Goal: Transaction & Acquisition: Purchase product/service

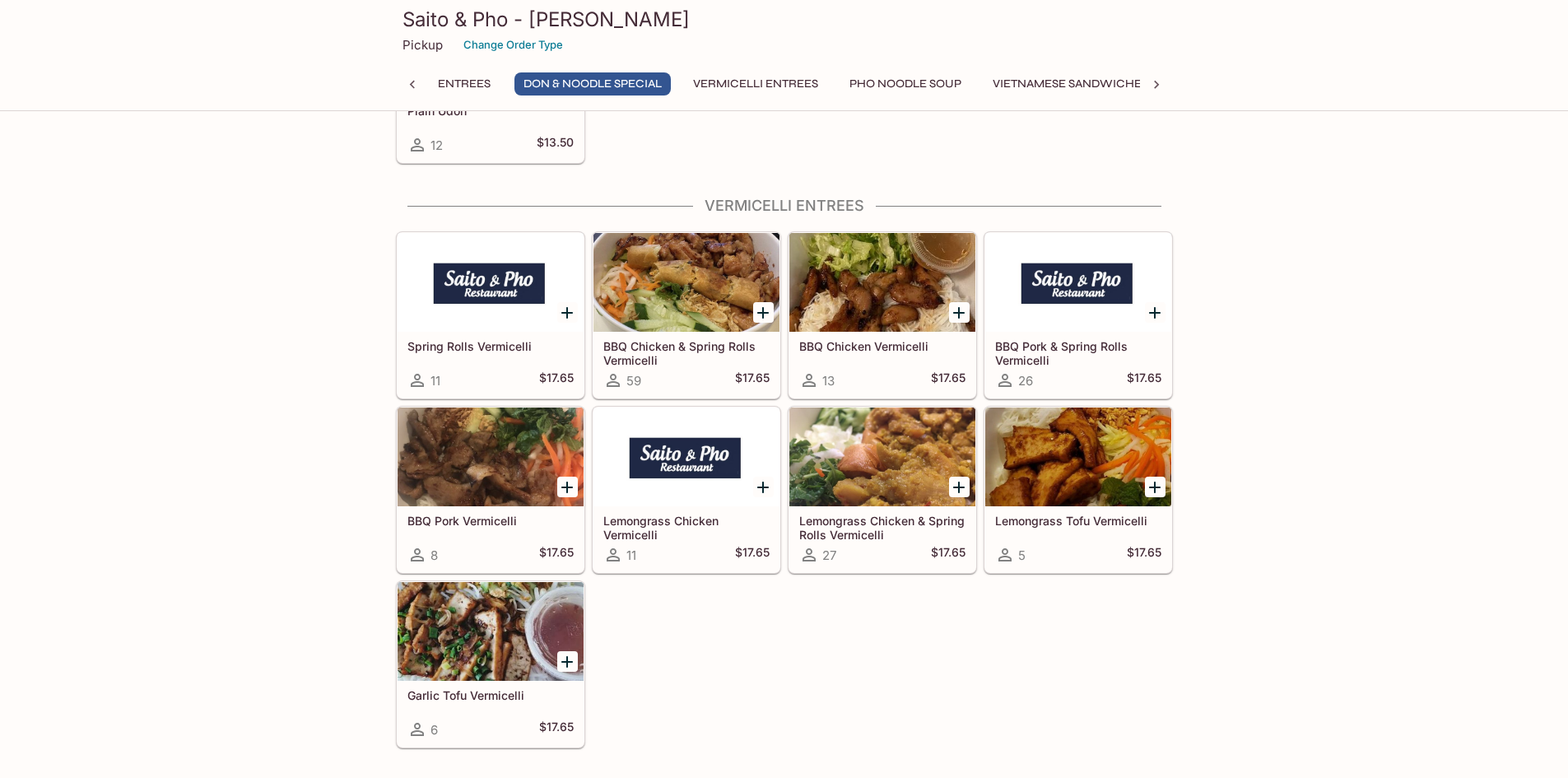
scroll to position [2745, 0]
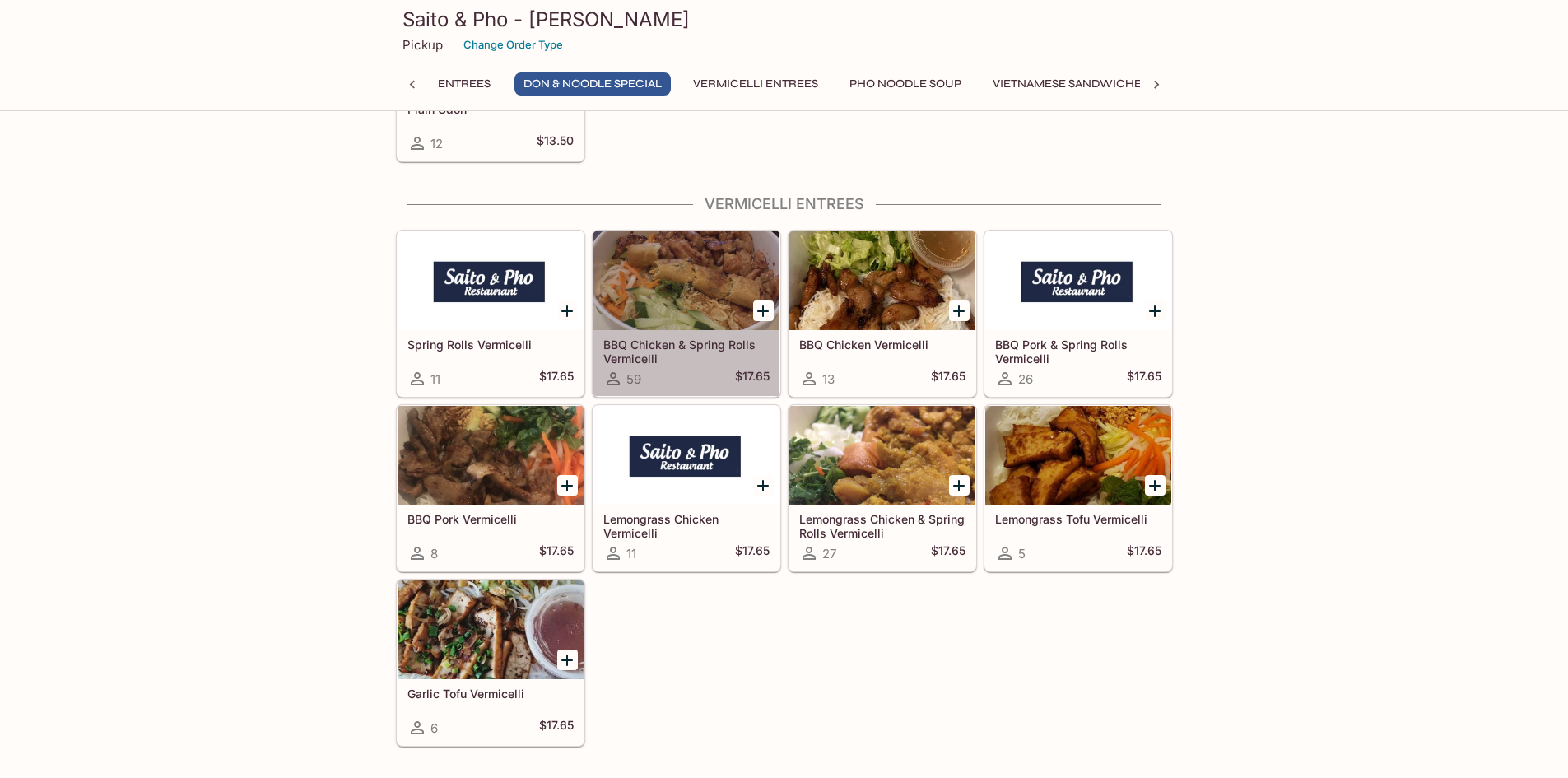
click at [679, 351] on h5 "BBQ Chicken & Spring Rolls Vermicelli" at bounding box center [687, 350] width 166 height 27
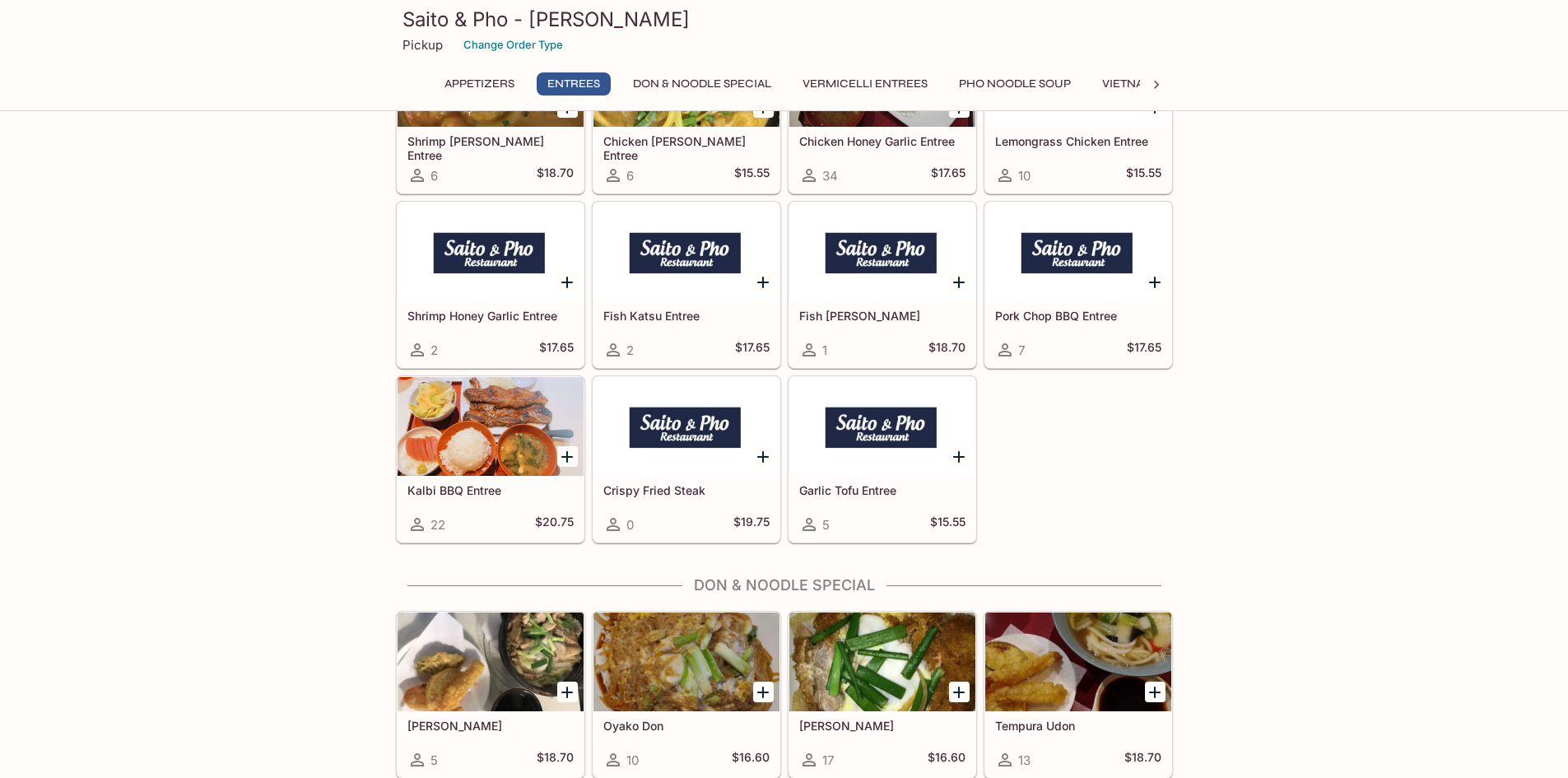
scroll to position [2063, 0]
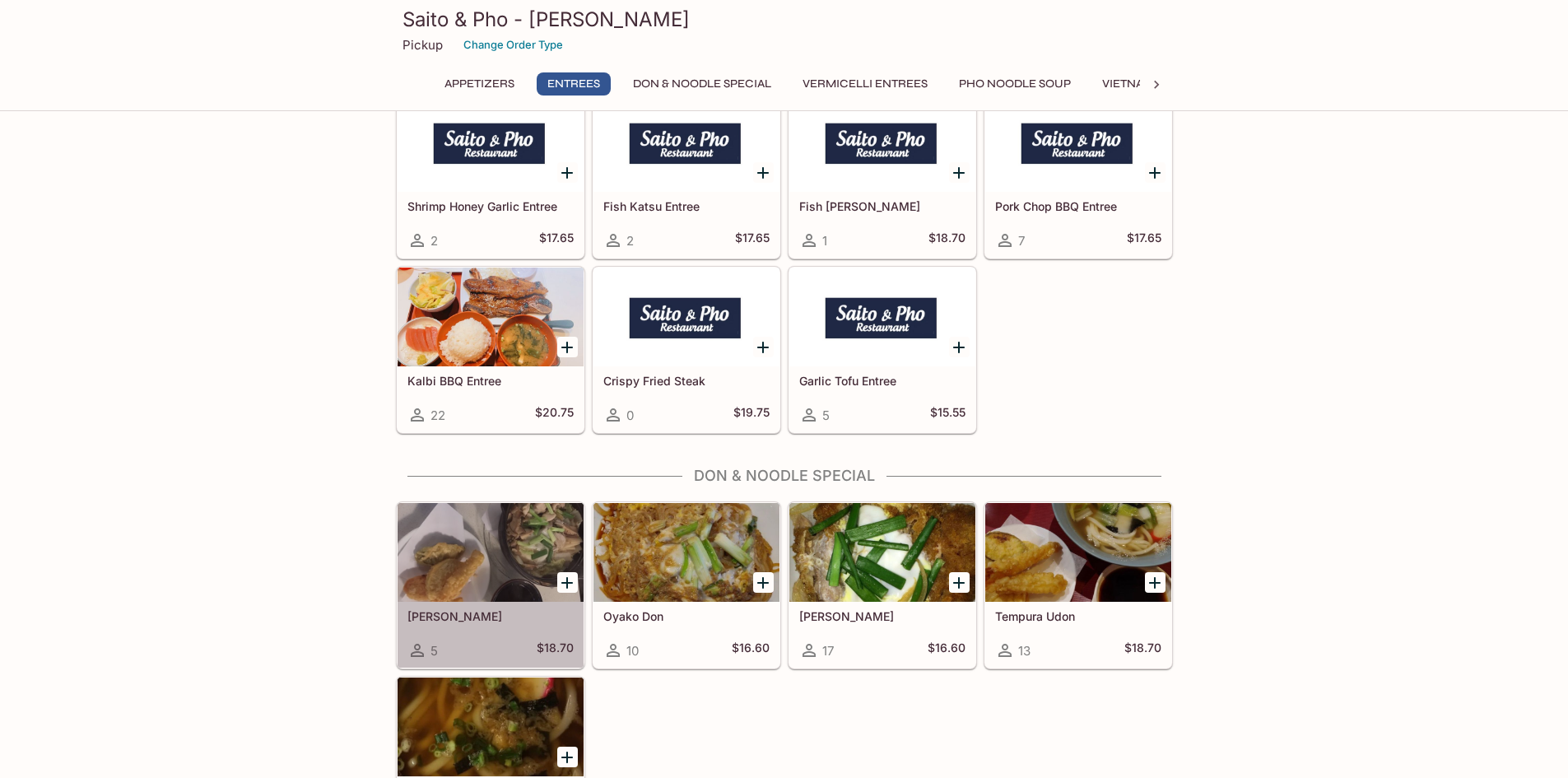
click at [425, 593] on div at bounding box center [491, 552] width 186 height 99
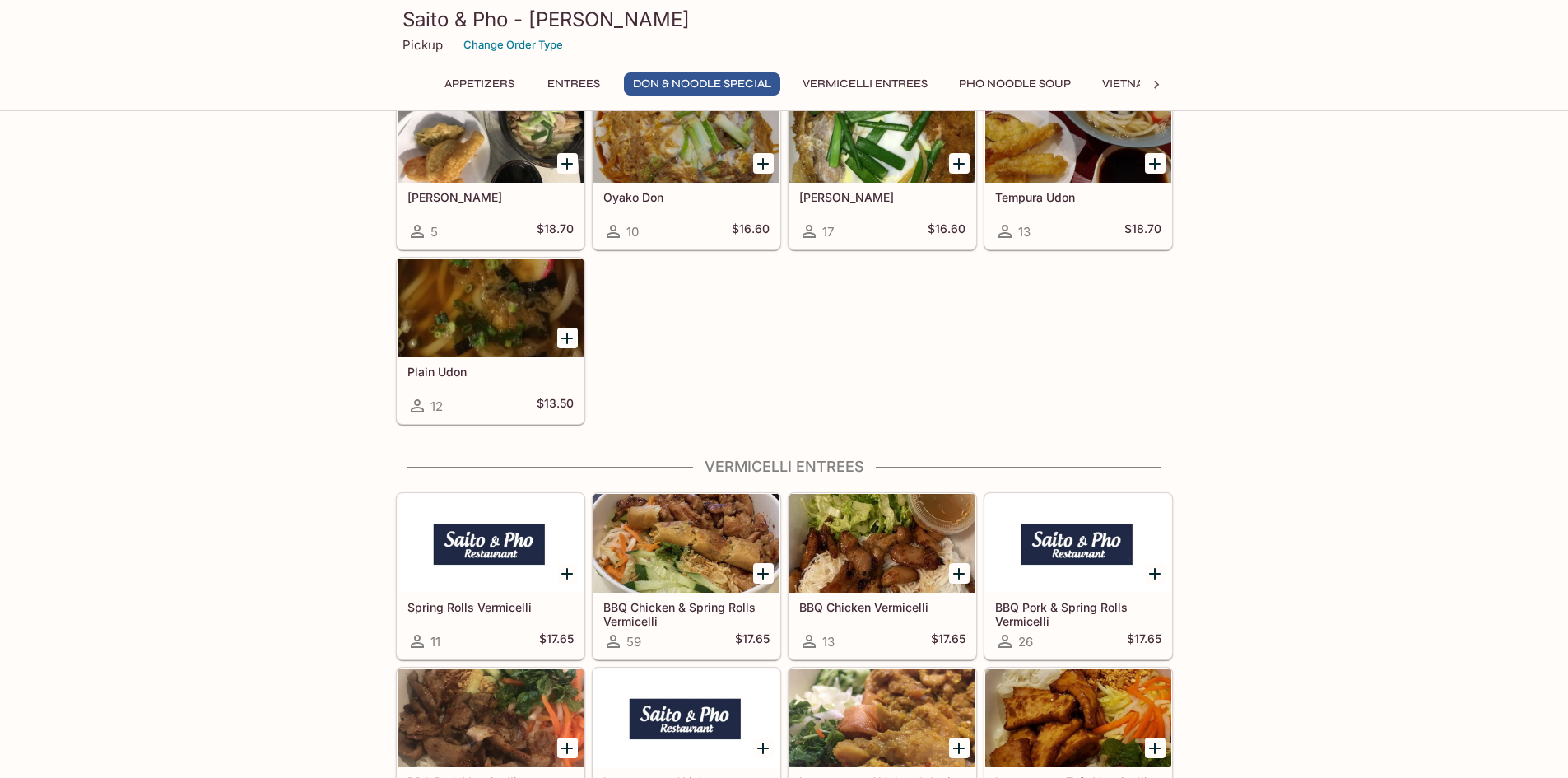
scroll to position [2392, 0]
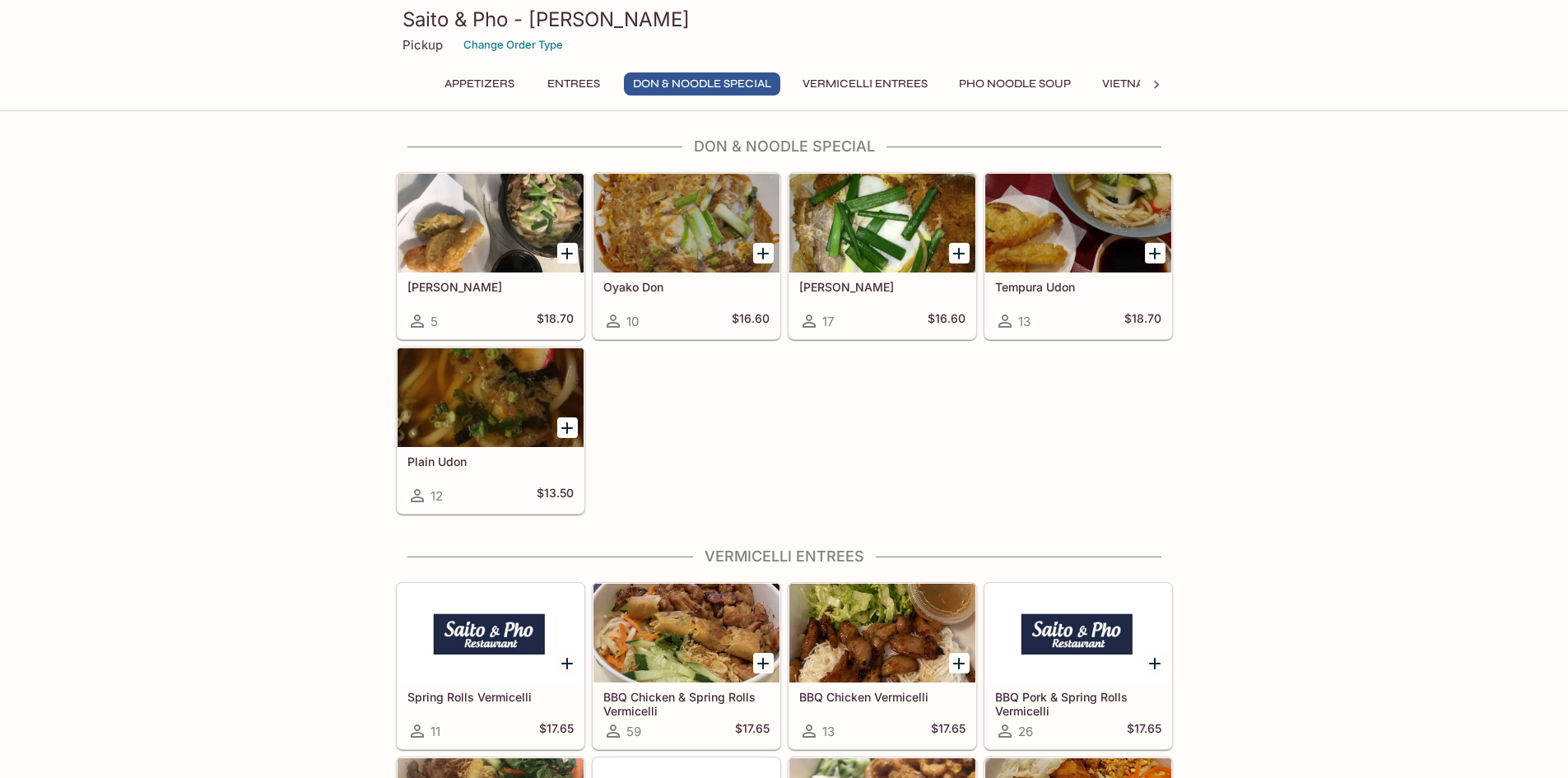
click at [885, 314] on div "17 $16.60" at bounding box center [882, 321] width 166 height 20
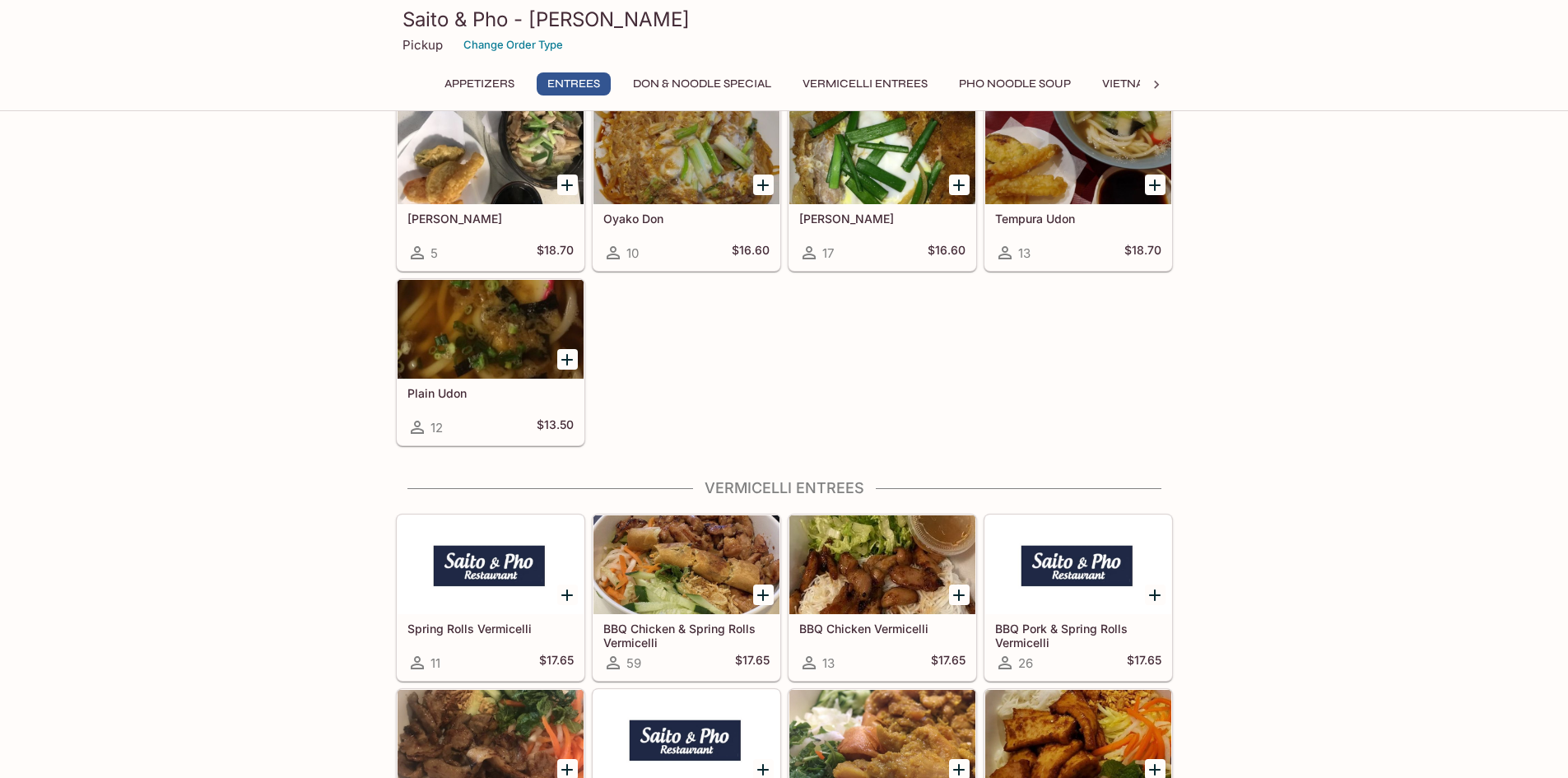
scroll to position [2475, 0]
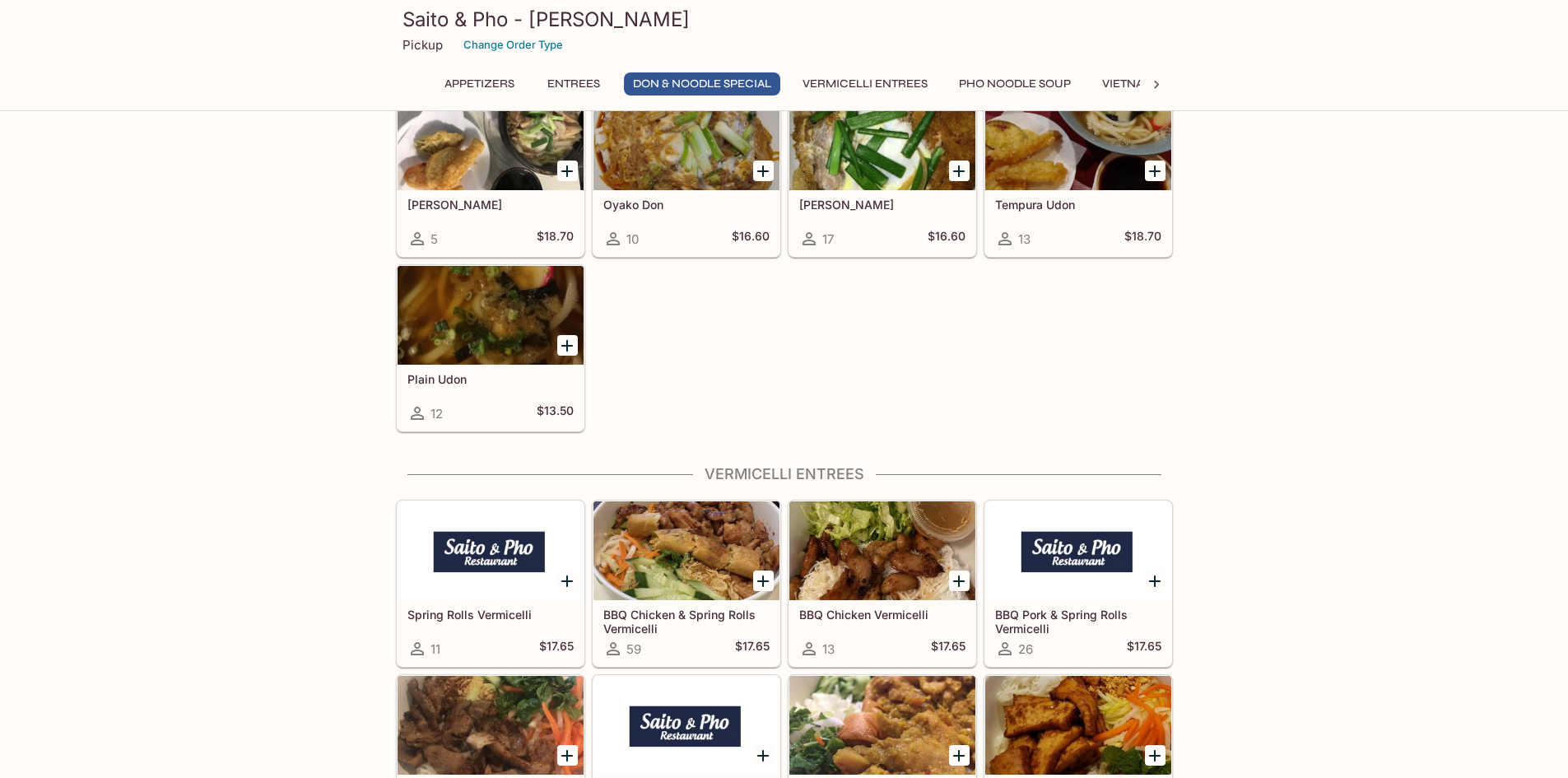
click at [657, 625] on h5 "BBQ Chicken & Spring Rolls Vermicelli" at bounding box center [687, 621] width 166 height 27
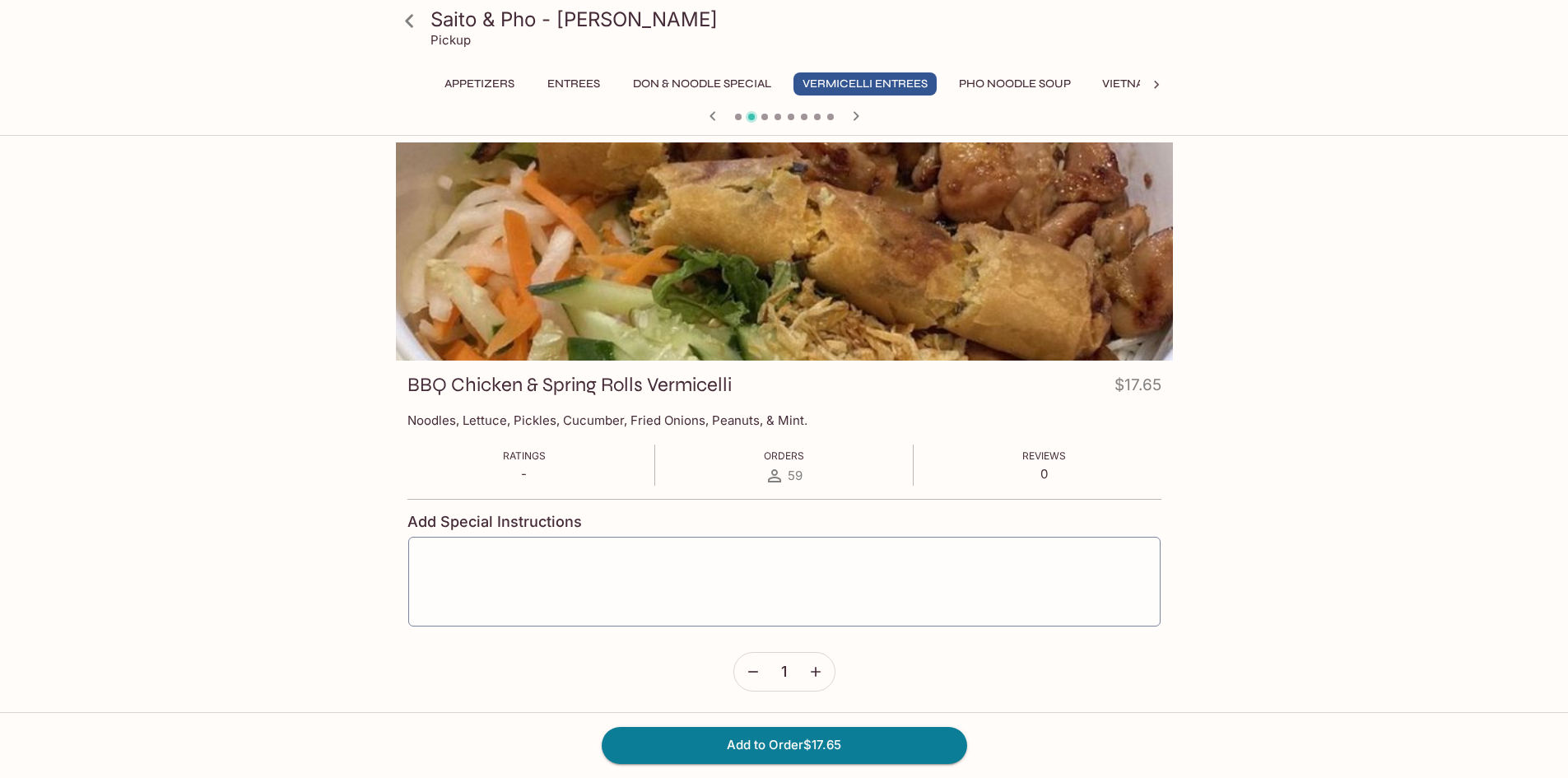
click at [1158, 87] on icon at bounding box center [1156, 84] width 17 height 17
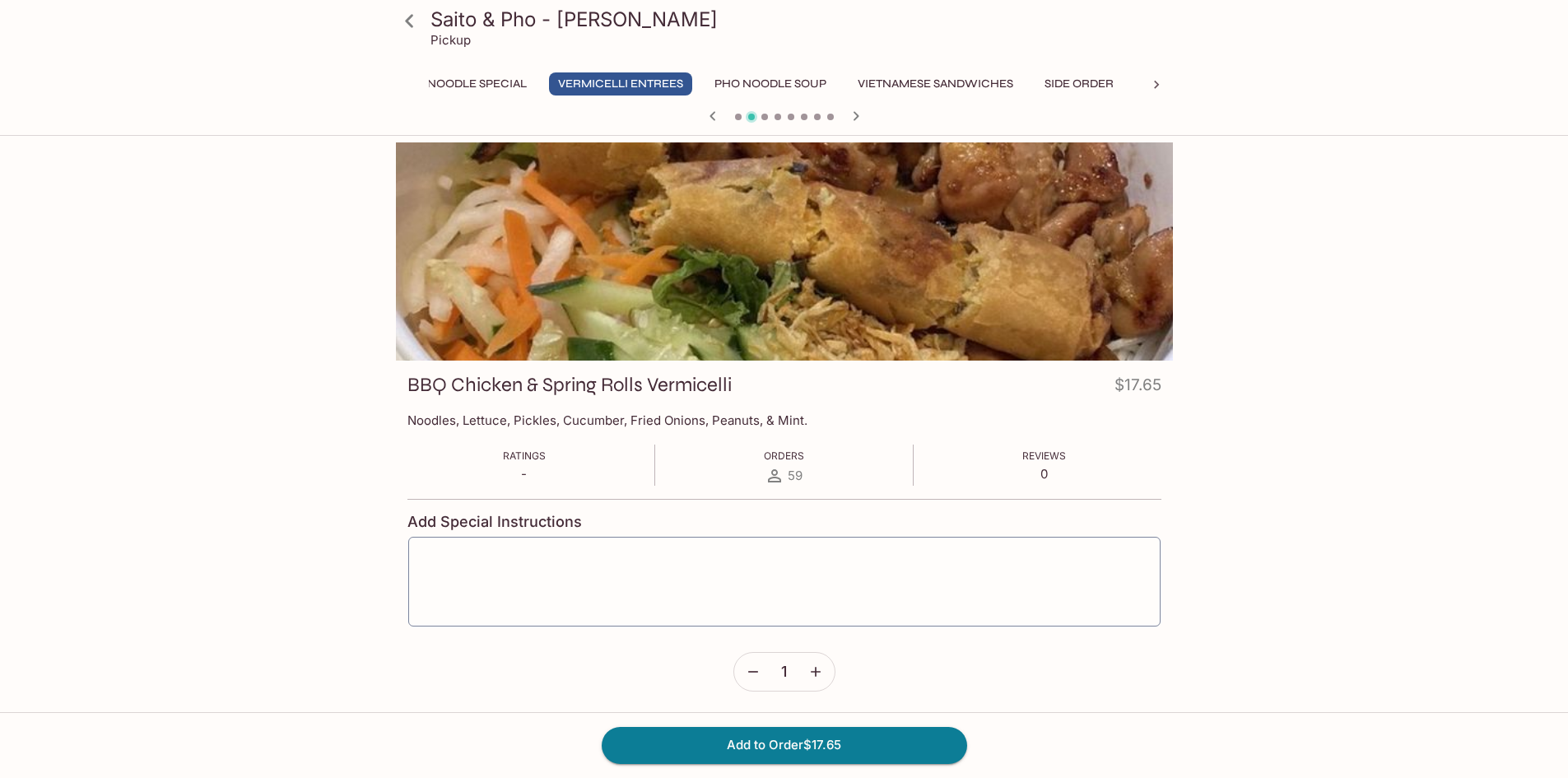
scroll to position [0, 412]
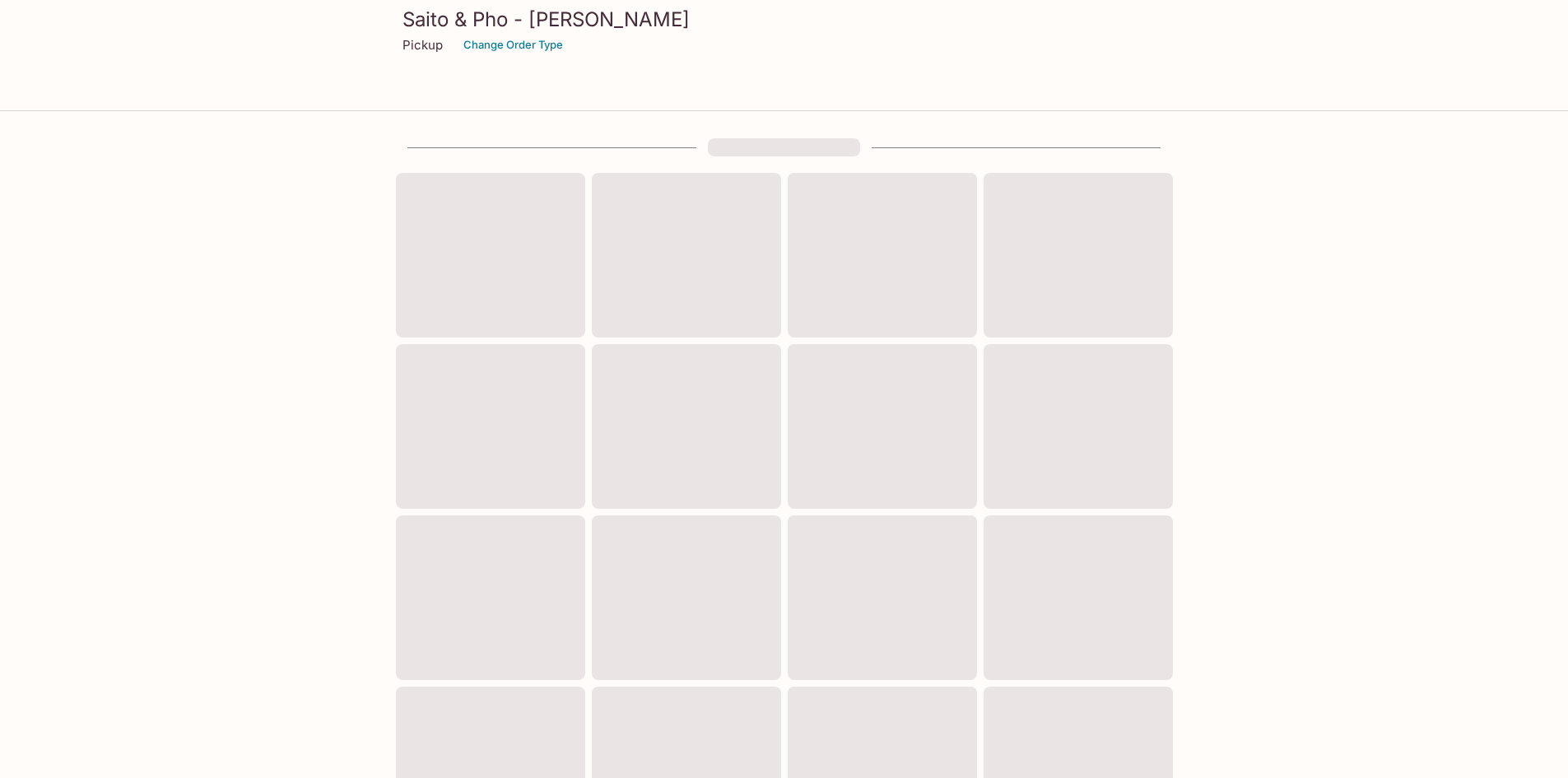
scroll to position [416, 0]
